Goal: Information Seeking & Learning: Learn about a topic

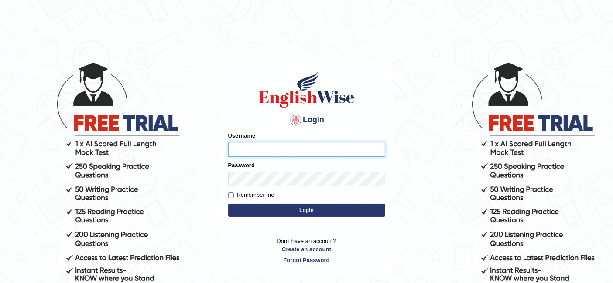
click at [303, 148] on input "Username" at bounding box center [306, 149] width 157 height 15
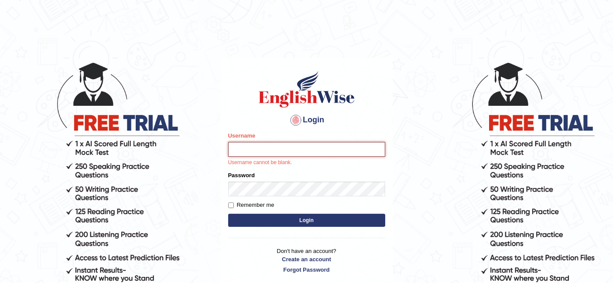
type input "Shreyaskar_Parramatta"
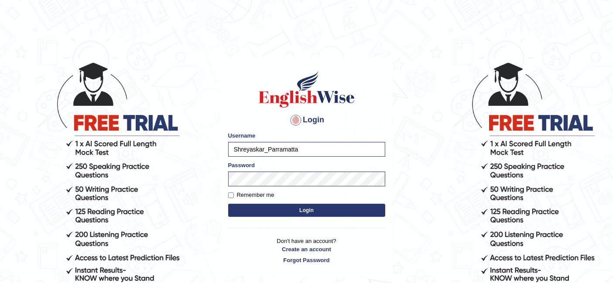
click at [316, 213] on button "Login" at bounding box center [306, 210] width 157 height 13
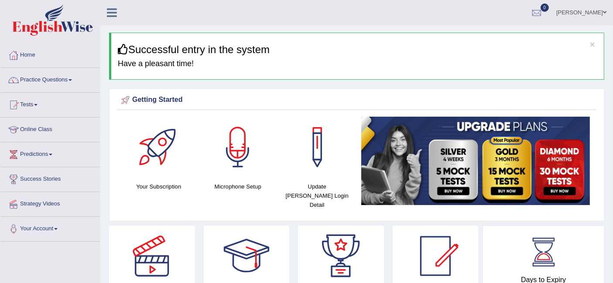
click at [456, 63] on h4 "Have a pleasant time!" at bounding box center [357, 64] width 479 height 9
click at [28, 76] on link "Practice Questions" at bounding box center [49, 79] width 99 height 22
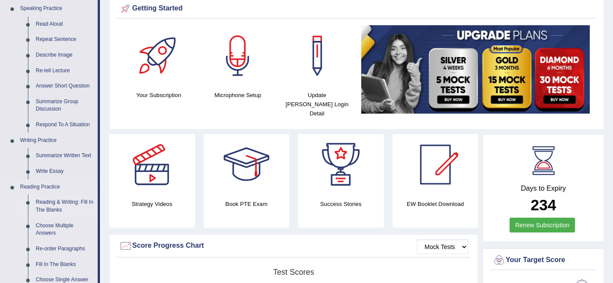
scroll to position [194, 0]
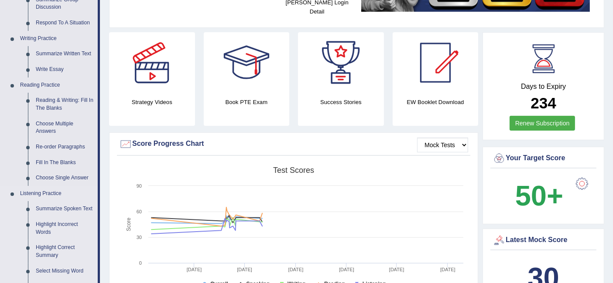
click at [55, 191] on link "Listening Practice" at bounding box center [57, 194] width 82 height 16
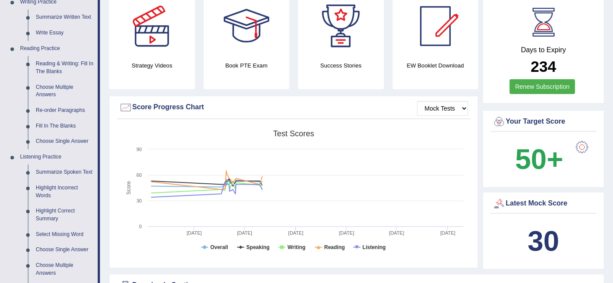
scroll to position [242, 0]
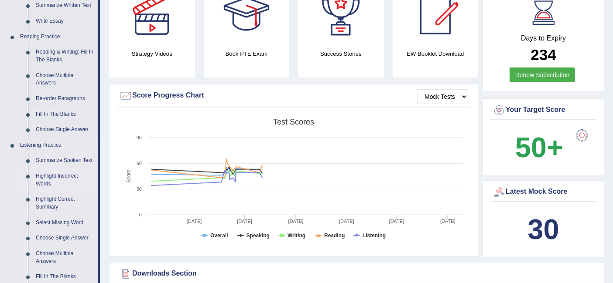
click at [61, 157] on link "Summarize Spoken Text" at bounding box center [65, 161] width 66 height 16
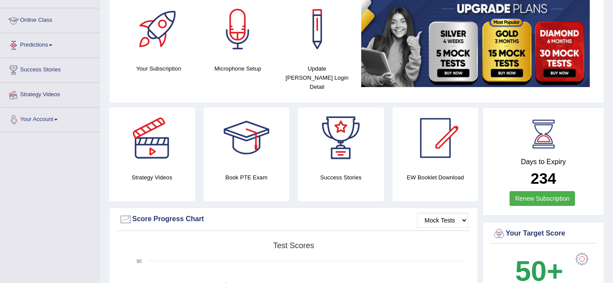
scroll to position [245, 0]
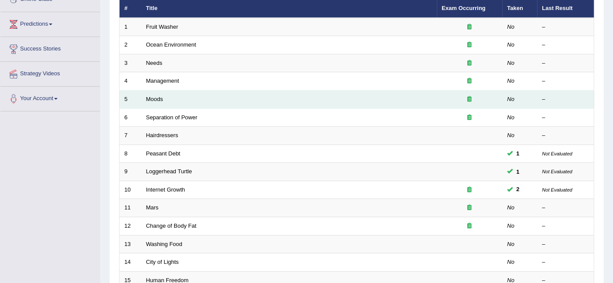
scroll to position [97, 0]
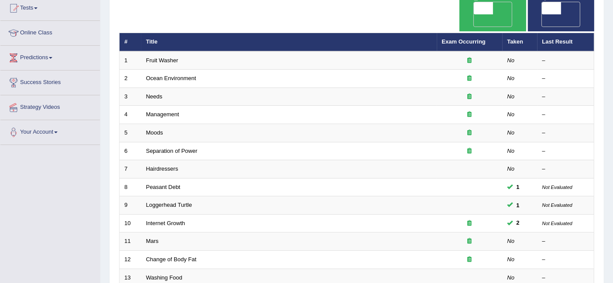
click at [473, 14] on span "OFF" at bounding box center [463, 20] width 19 height 12
checkbox input "true"
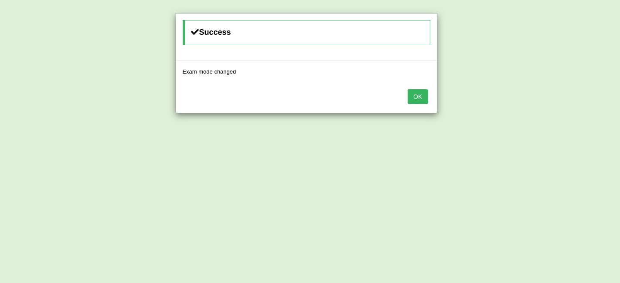
click at [419, 94] on button "OK" at bounding box center [418, 96] width 20 height 15
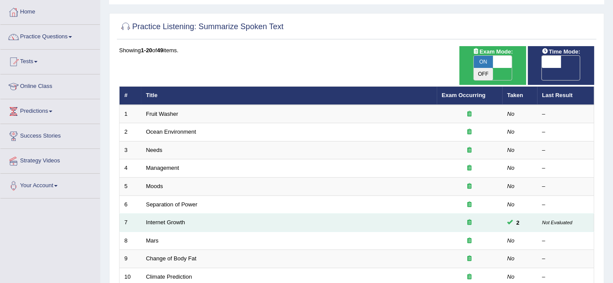
scroll to position [97, 0]
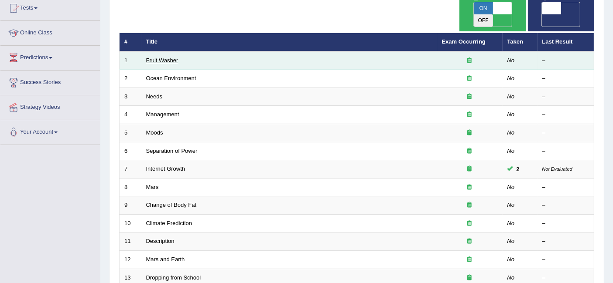
click at [163, 57] on link "Fruit Washer" at bounding box center [162, 60] width 32 height 7
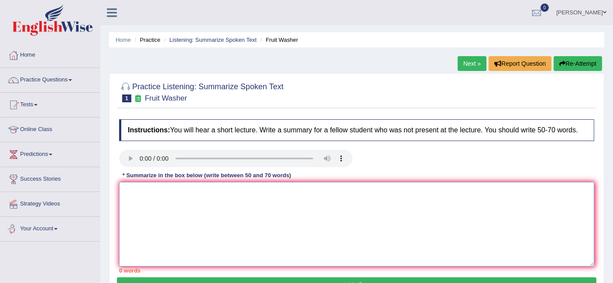
click at [143, 189] on textarea at bounding box center [356, 224] width 475 height 85
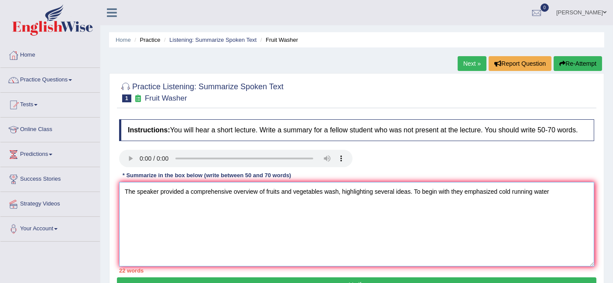
click at [554, 194] on textarea "The speaker provided a comprehensive overview of fruits and vegetables wash, hi…" at bounding box center [356, 224] width 475 height 85
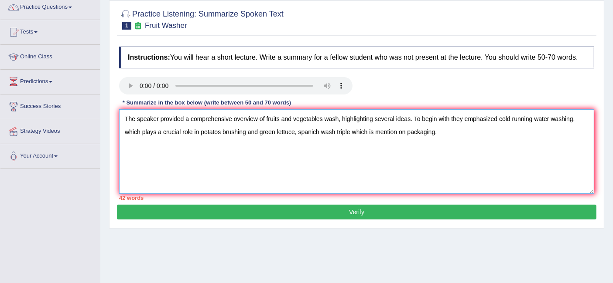
scroll to position [72, 0]
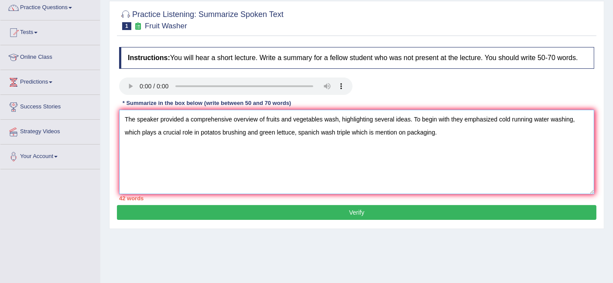
click at [448, 132] on textarea "The speaker provided a comprehensive overview of fruits and vegetables wash, hi…" at bounding box center [356, 152] width 475 height 85
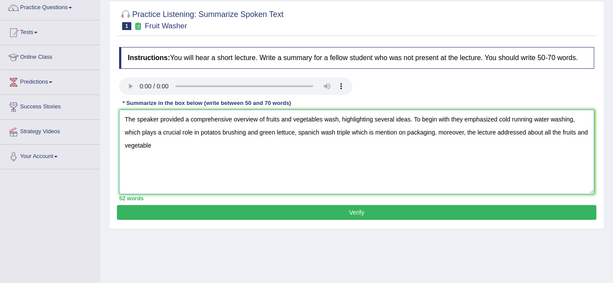
click at [180, 147] on textarea "The speaker provided a comprehensive overview of fruits and vegetables wash, hi…" at bounding box center [356, 152] width 475 height 85
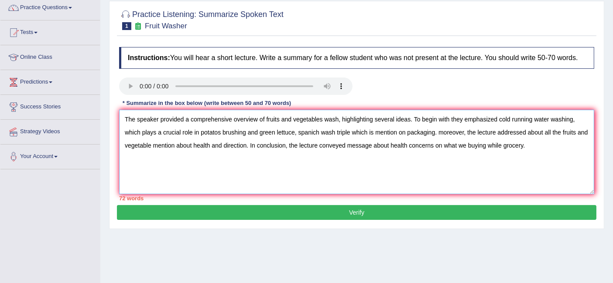
click at [466, 144] on textarea "The speaker provided a comprehensive overview of fruits and vegetables wash, hi…" at bounding box center [356, 152] width 475 height 85
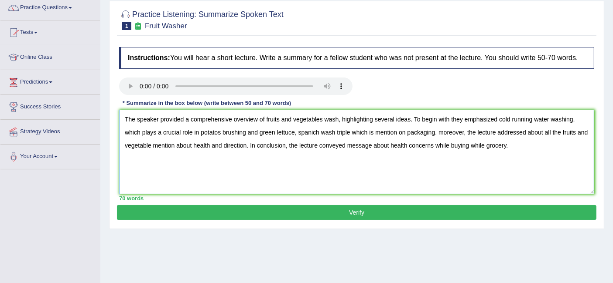
type textarea "The speaker provided a comprehensive overview of fruits and vegetables wash, hi…"
click at [386, 212] on button "Verify" at bounding box center [356, 212] width 479 height 15
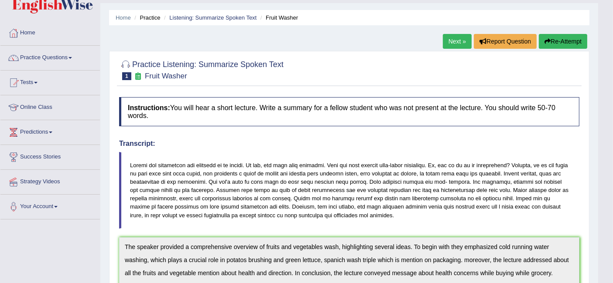
scroll to position [0, 0]
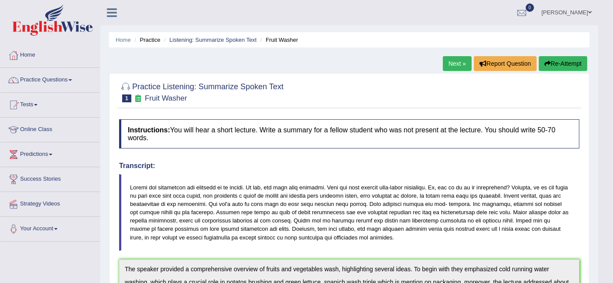
click at [451, 63] on link "Next »" at bounding box center [457, 63] width 29 height 15
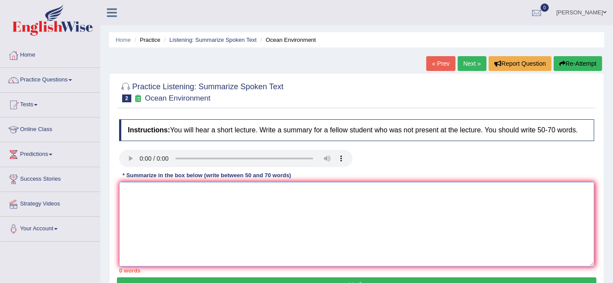
click at [330, 201] on textarea at bounding box center [356, 224] width 475 height 85
click at [124, 196] on textarea at bounding box center [356, 224] width 475 height 85
click at [166, 194] on textarea at bounding box center [356, 224] width 475 height 85
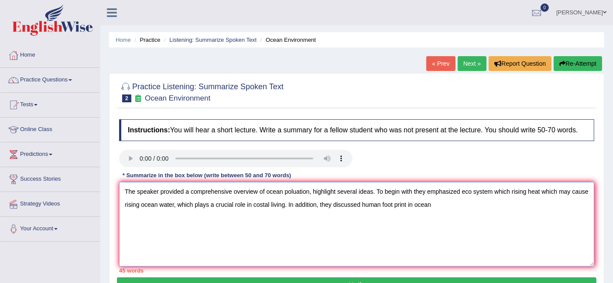
click at [362, 206] on textarea "The speaker provided a comprehensive overview of ocean poluation, highlight sev…" at bounding box center [356, 224] width 475 height 85
click at [454, 207] on textarea "The speaker provided a comprehensive overview of ocean poluation, highlight sev…" at bounding box center [356, 224] width 475 height 85
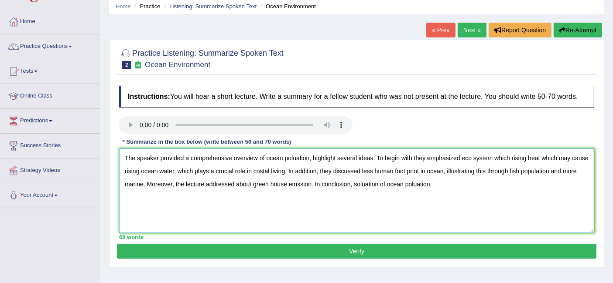
scroll to position [48, 0]
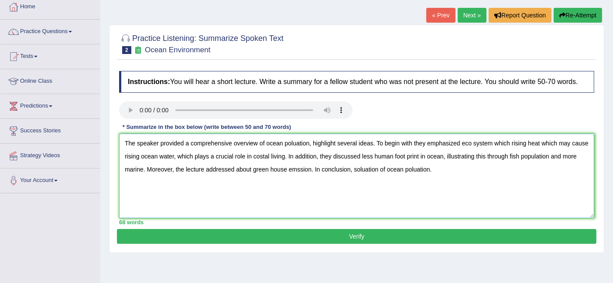
click at [289, 141] on textarea "The speaker provided a comprehensive overview of ocean poluation, highlight sev…" at bounding box center [356, 176] width 475 height 85
click at [427, 168] on textarea "The speaker provided a comprehensive overview of ocean polluation, highlight se…" at bounding box center [356, 176] width 475 height 85
click at [436, 155] on textarea "The speaker provided a comprehensive overview of ocean polluation, highlight se…" at bounding box center [356, 176] width 475 height 85
click at [308, 169] on textarea "The speaker provided a comprehensive overview of ocean polluation, highlight se…" at bounding box center [356, 176] width 475 height 85
click at [312, 168] on textarea "The speaker provided a comprehensive overview of ocean polluation, highlight se…" at bounding box center [356, 176] width 475 height 85
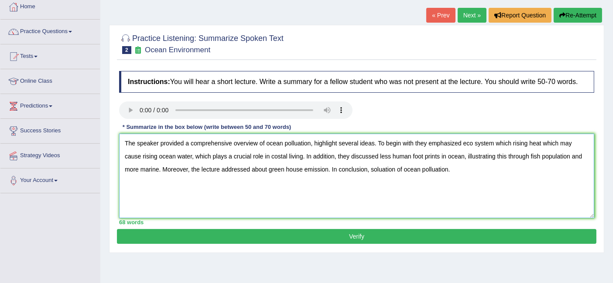
type textarea "The speaker provided a comprehensive overview of ocean polluation, highlight se…"
click at [283, 242] on button "Verify" at bounding box center [356, 236] width 479 height 15
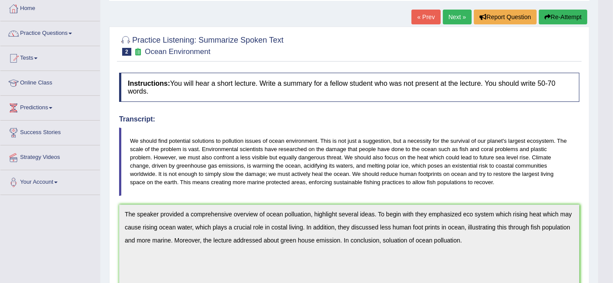
scroll to position [0, 0]
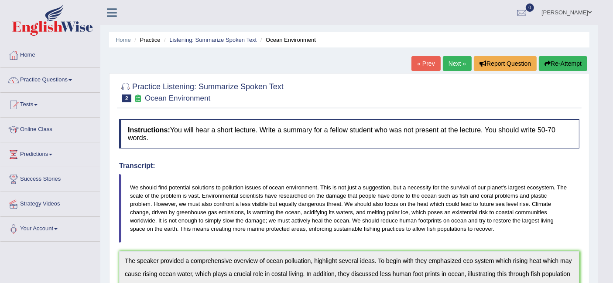
click at [559, 64] on button "Re-Attempt" at bounding box center [562, 63] width 48 height 15
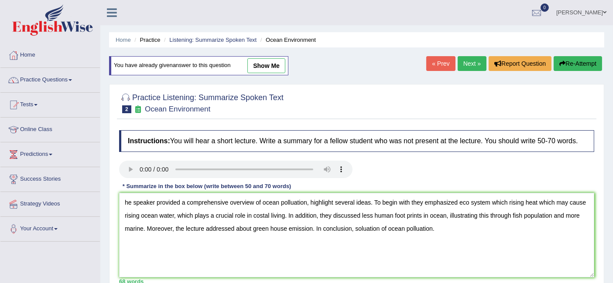
click at [138, 200] on textarea "he speaker provided a comprehensive overview of ocean polluation, highlight sev…" at bounding box center [356, 235] width 475 height 85
click at [137, 204] on textarea "he speaker provided a comprehensive overview of ocean polluation, highlight sev…" at bounding box center [356, 235] width 475 height 85
click at [124, 201] on textarea "he speaker provided a comprehensive overview of ocean polluation, highlight sev…" at bounding box center [356, 235] width 475 height 85
click at [300, 201] on textarea "The speaker provided a comprehensive overview of ocean polluation, highlight se…" at bounding box center [356, 235] width 475 height 85
click at [405, 213] on textarea "The speaker provided a comprehensive overview of ocean pollution, highlight sev…" at bounding box center [356, 235] width 475 height 85
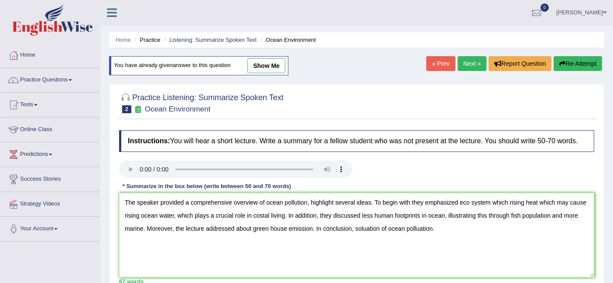
click at [420, 227] on textarea "The speaker provided a comprehensive overview of ocean pollution, highlight sev…" at bounding box center [356, 235] width 475 height 85
click at [421, 228] on textarea "The speaker provided a comprehensive overview of ocean pollution, highlight sev…" at bounding box center [356, 235] width 475 height 85
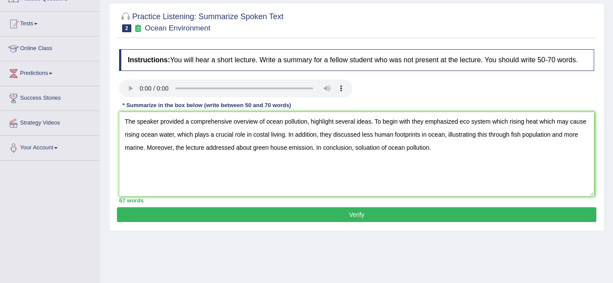
scroll to position [97, 0]
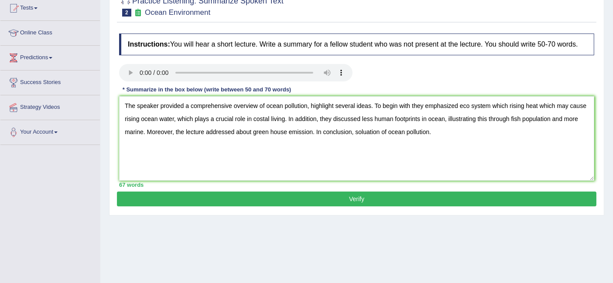
type textarea "The speaker provided a comprehensive overview of ocean pollution, highlight sev…"
click at [349, 200] on button "Verify" at bounding box center [356, 199] width 479 height 15
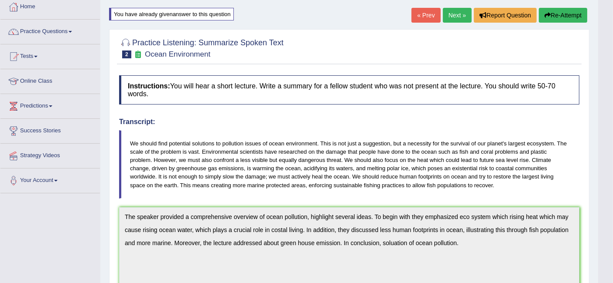
scroll to position [145, 0]
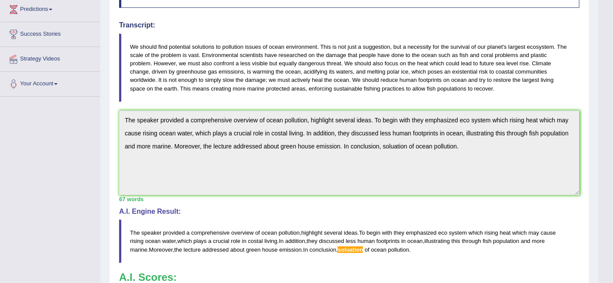
click at [352, 247] on span "soluation" at bounding box center [349, 250] width 25 height 7
click at [361, 247] on span "soluation" at bounding box center [349, 250] width 25 height 7
click at [360, 247] on span "soluation" at bounding box center [349, 250] width 25 height 7
click at [132, 230] on span "The" at bounding box center [135, 233] width 10 height 7
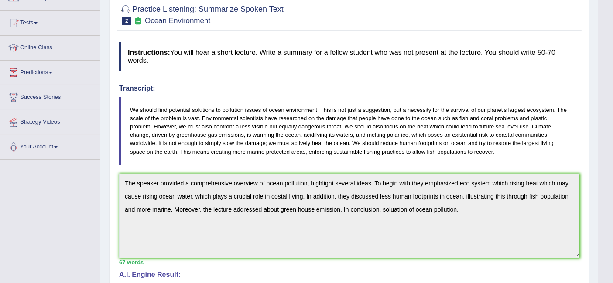
scroll to position [48, 0]
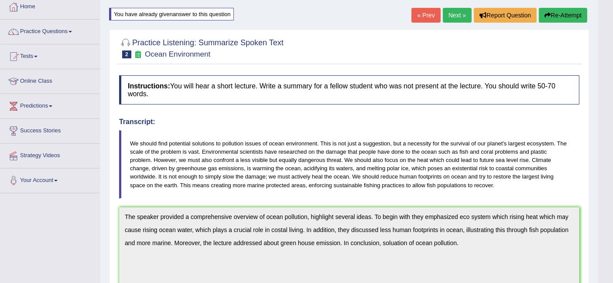
click at [567, 16] on button "Re-Attempt" at bounding box center [562, 15] width 48 height 15
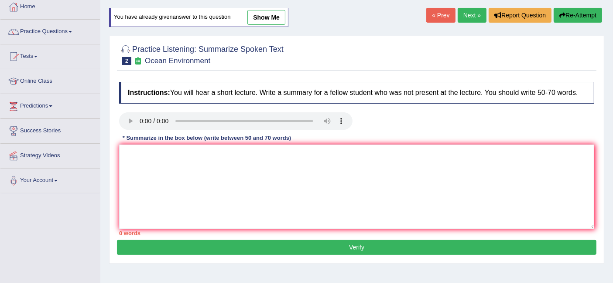
scroll to position [48, 0]
paste textarea "The speaker provided a comprehensive overview of ocean pollution, highlight sev…"
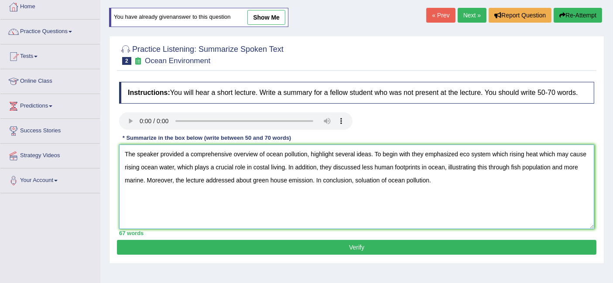
click at [368, 180] on textarea "The speaker provided a comprehensive overview of ocean pollution, highlight sev…" at bounding box center [356, 187] width 475 height 85
type textarea "The speaker provided a comprehensive overview of ocean pollution, highlight sev…"
click at [370, 248] on button "Verify" at bounding box center [356, 247] width 479 height 15
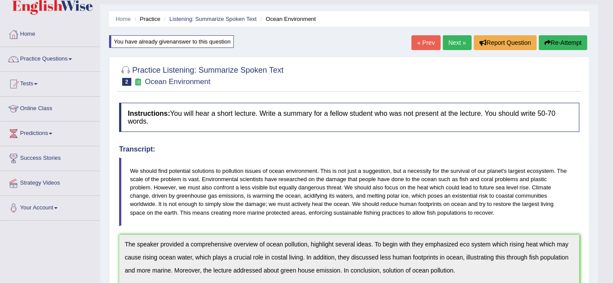
scroll to position [0, 0]
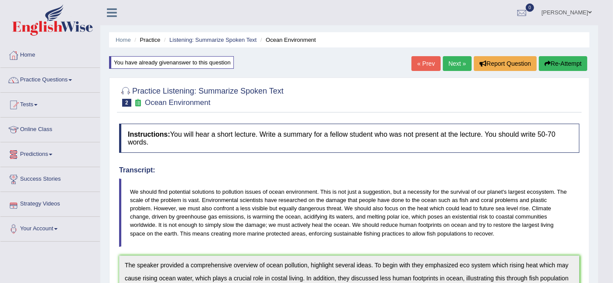
click at [146, 12] on div "Shreyaskar Pandey Toggle navigation Username: shreyaskar_parramatta Access Type…" at bounding box center [348, 12] width 497 height 25
click at [46, 81] on link "Practice Questions" at bounding box center [49, 79] width 99 height 22
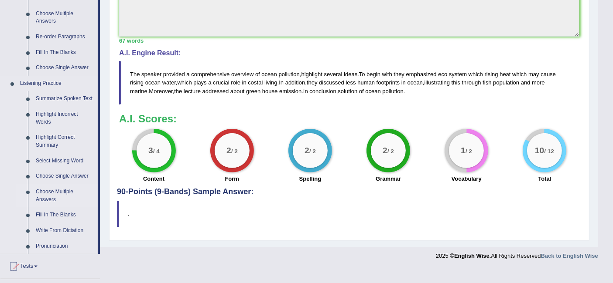
scroll to position [339, 0]
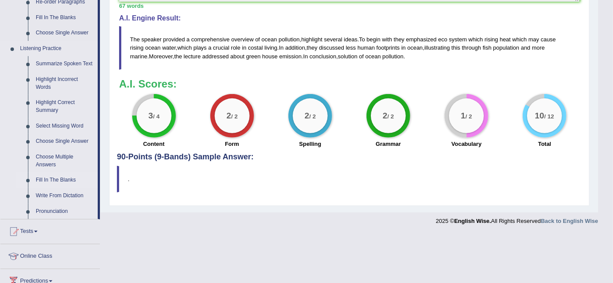
click at [71, 180] on link "Fill In The Blanks" at bounding box center [65, 181] width 66 height 16
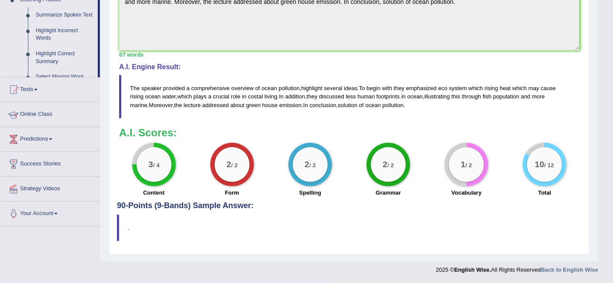
scroll to position [215, 0]
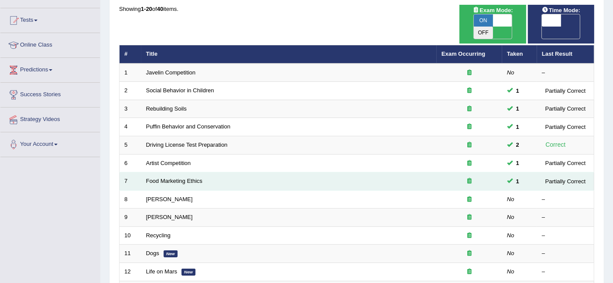
scroll to position [97, 0]
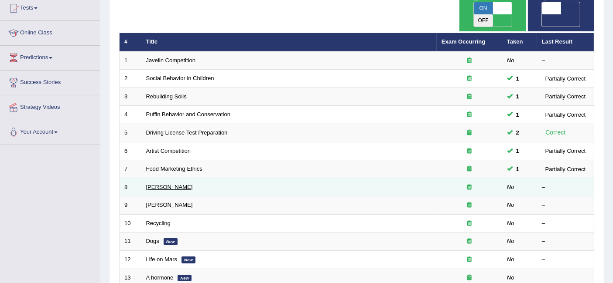
click at [158, 184] on link "[PERSON_NAME]" at bounding box center [169, 187] width 47 height 7
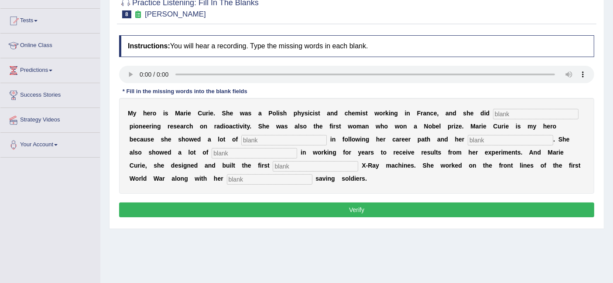
scroll to position [145, 0]
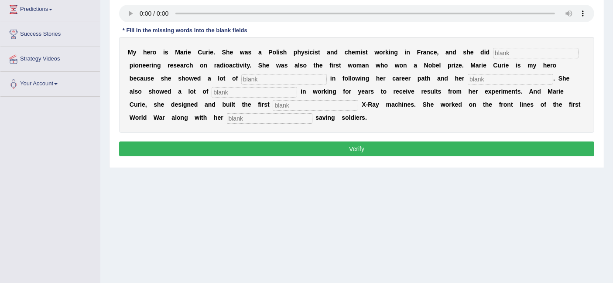
click at [511, 56] on input "text" at bounding box center [535, 53] width 85 height 10
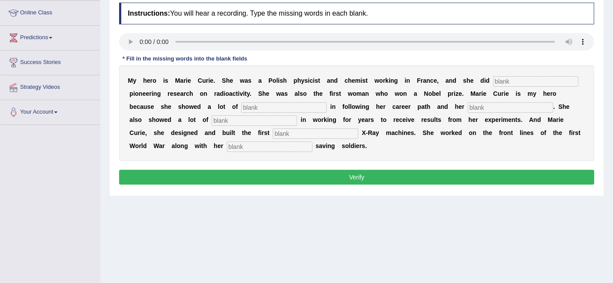
scroll to position [97, 0]
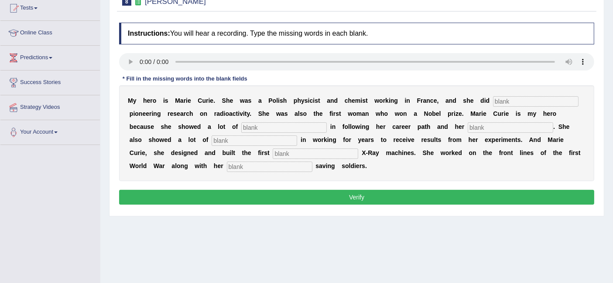
click at [500, 104] on input "text" at bounding box center [535, 101] width 85 height 10
click at [291, 154] on input "text" at bounding box center [314, 154] width 85 height 10
type input "mobile"
click at [264, 169] on input "text" at bounding box center [269, 167] width 85 height 10
type input "daughter"
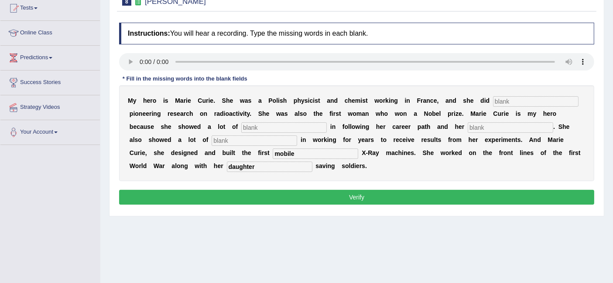
click at [249, 138] on input "text" at bounding box center [253, 141] width 85 height 10
click at [504, 100] on input "text" at bounding box center [535, 101] width 85 height 10
type input "conduct"
click at [288, 123] on input "text" at bounding box center [283, 128] width 85 height 10
type input "determination"
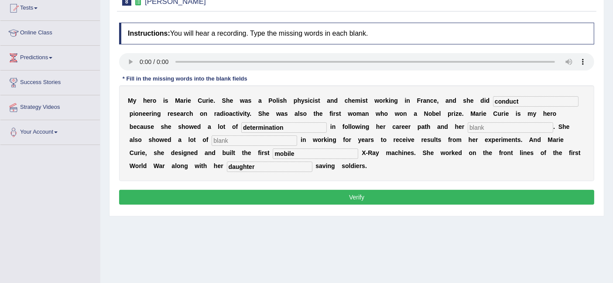
click at [499, 125] on input "text" at bounding box center [509, 128] width 85 height 10
type input "passion"
click at [264, 141] on input "text" at bounding box center [253, 141] width 85 height 10
type input "focus"
click at [279, 195] on button "Verify" at bounding box center [356, 197] width 475 height 15
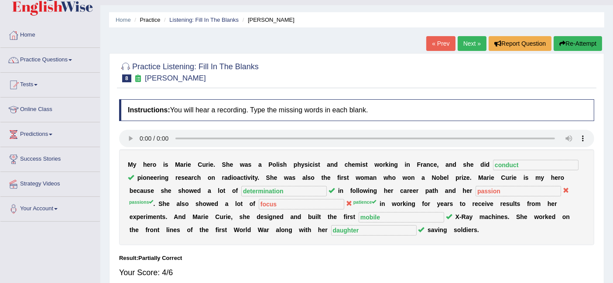
scroll to position [0, 0]
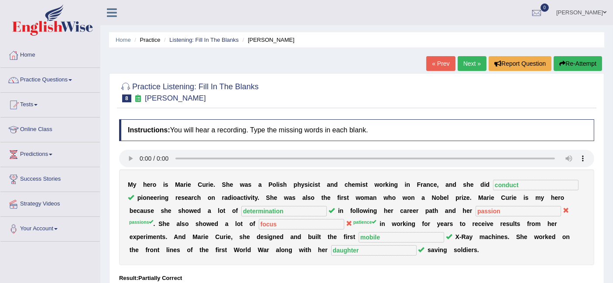
click at [472, 63] on link "Next »" at bounding box center [471, 63] width 29 height 15
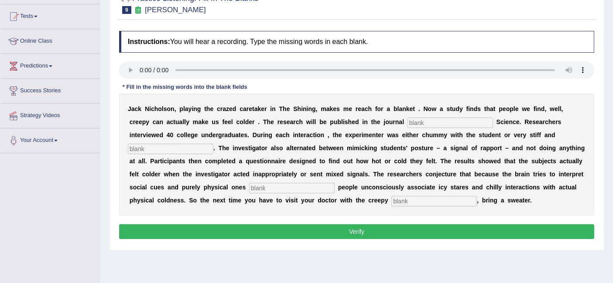
scroll to position [97, 0]
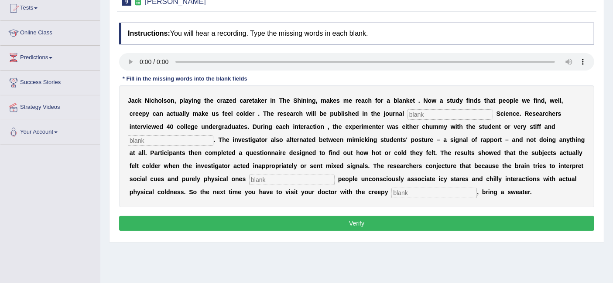
click at [407, 112] on input "text" at bounding box center [449, 114] width 85 height 10
type input "physiology"
click at [188, 141] on input "text" at bounding box center [170, 141] width 85 height 10
type input "professional"
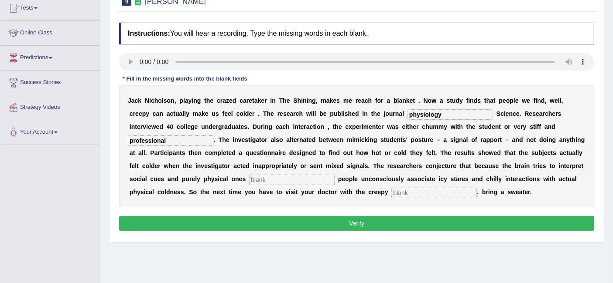
click at [284, 176] on input "text" at bounding box center [291, 180] width 85 height 10
click at [431, 189] on input "text" at bounding box center [433, 193] width 85 height 10
click at [410, 189] on input "text" at bounding box center [433, 193] width 85 height 10
type input "receptionist"
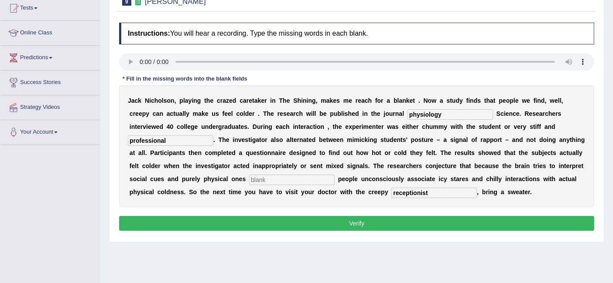
click at [318, 173] on div "J a c k N i c h o l s o n , p l a y i n g t h e c r a z e d c a r e t a k e r i…" at bounding box center [356, 146] width 475 height 122
click at [297, 177] on input "text" at bounding box center [291, 180] width 85 height 10
type input "c"
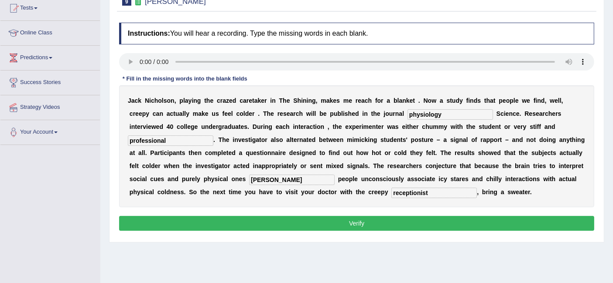
click at [298, 179] on input "[PERSON_NAME]" at bounding box center [291, 180] width 85 height 10
type input "simontalist"
click at [314, 222] on button "Verify" at bounding box center [356, 223] width 475 height 15
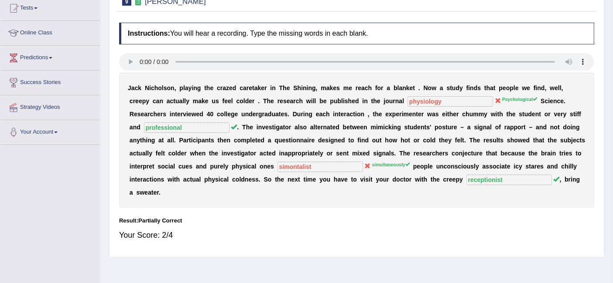
scroll to position [77, 0]
